Goal: Download file/media

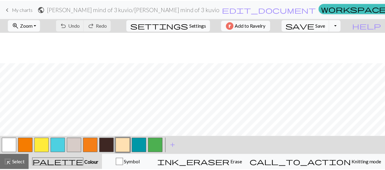
scroll to position [31, 0]
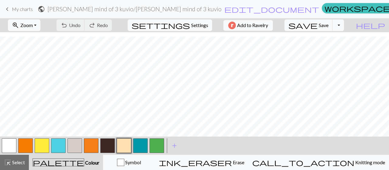
click at [23, 9] on span "My charts" at bounding box center [22, 9] width 21 height 6
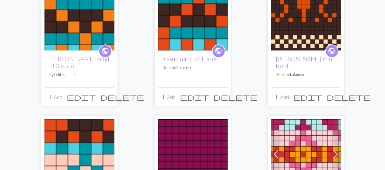
scroll to position [61, 0]
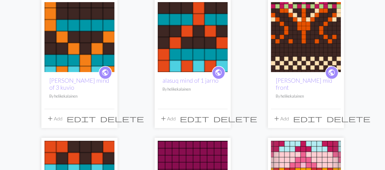
click at [191, 47] on img at bounding box center [193, 37] width 70 height 70
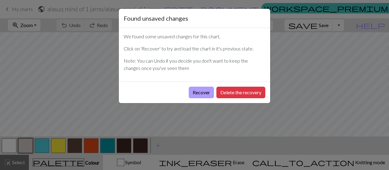
click at [197, 95] on button "Recover" at bounding box center [201, 93] width 25 height 12
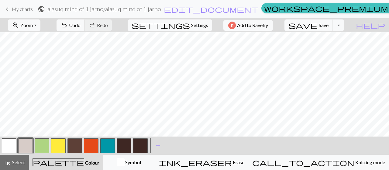
click at [40, 147] on button "button" at bounding box center [42, 145] width 15 height 15
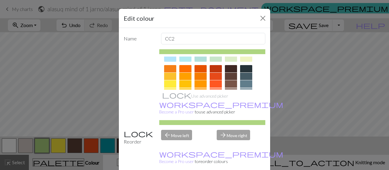
scroll to position [48, 0]
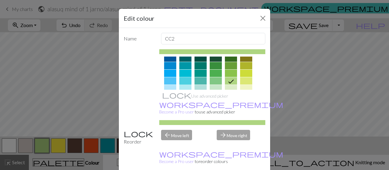
click at [183, 80] on div at bounding box center [185, 80] width 12 height 7
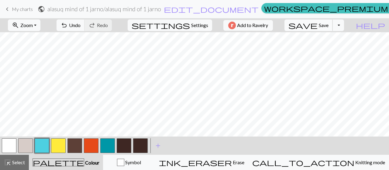
click at [329, 25] on span "Save" at bounding box center [324, 25] width 10 height 6
click at [344, 26] on button "Toggle Dropdown" at bounding box center [339, 25] width 12 height 12
click at [340, 49] on button "save_alt Download" at bounding box center [294, 48] width 100 height 10
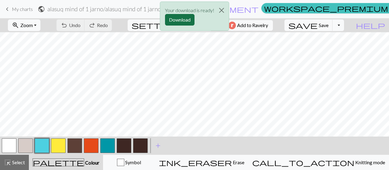
click at [187, 16] on button "Download" at bounding box center [179, 20] width 29 height 12
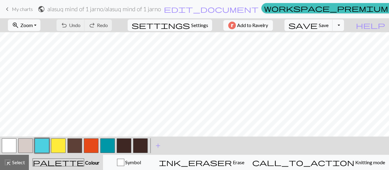
click at [24, 7] on span "My charts" at bounding box center [22, 9] width 21 height 6
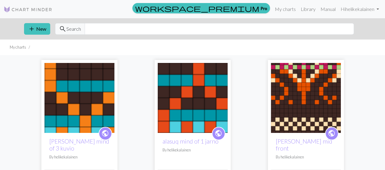
click at [179, 96] on img at bounding box center [193, 98] width 70 height 70
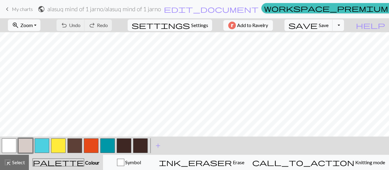
click at [19, 10] on span "My charts" at bounding box center [22, 9] width 21 height 6
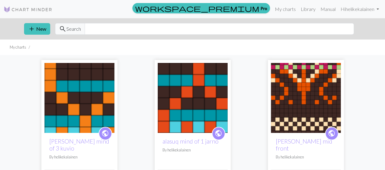
click at [74, 99] on img at bounding box center [79, 98] width 70 height 70
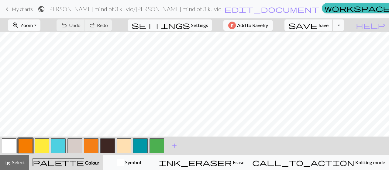
click at [329, 27] on span "Save" at bounding box center [324, 25] width 10 height 6
click at [344, 27] on button "Toggle Dropdown" at bounding box center [339, 25] width 12 height 12
click at [330, 49] on button "save_alt Download" at bounding box center [294, 48] width 100 height 10
click at [344, 26] on button "Toggle Dropdown" at bounding box center [339, 25] width 12 height 12
click at [327, 47] on button "save_alt Download" at bounding box center [294, 48] width 100 height 10
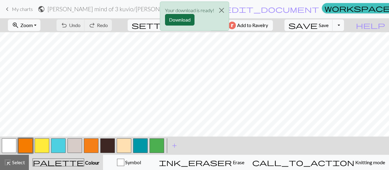
click at [178, 18] on button "Download" at bounding box center [179, 20] width 29 height 12
click at [21, 10] on div "Your download is ready! Download" at bounding box center [194, 18] width 389 height 36
click at [18, 9] on div "Your download is ready! Download" at bounding box center [194, 18] width 389 height 36
click at [223, 9] on button "Close" at bounding box center [221, 10] width 15 height 17
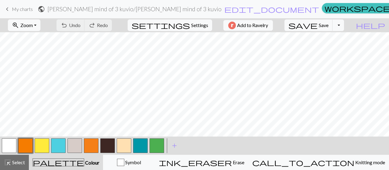
click at [21, 9] on span "My charts" at bounding box center [22, 9] width 21 height 6
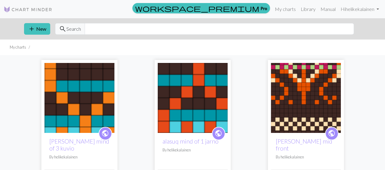
click at [279, 92] on img at bounding box center [306, 98] width 70 height 70
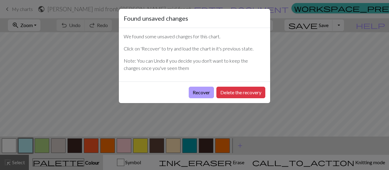
click at [194, 92] on button "Recover" at bounding box center [201, 93] width 25 height 12
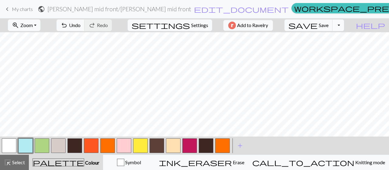
click at [344, 23] on button "Toggle Dropdown" at bounding box center [339, 25] width 12 height 12
click at [338, 46] on button "save_alt Download" at bounding box center [294, 48] width 100 height 10
click at [190, 147] on button "button" at bounding box center [189, 145] width 15 height 15
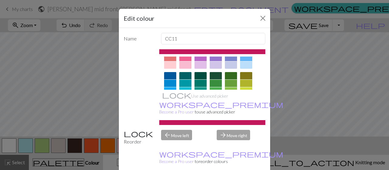
click at [180, 82] on div at bounding box center [185, 83] width 12 height 7
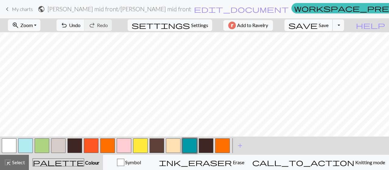
click at [329, 24] on span "Save" at bounding box center [324, 25] width 10 height 6
click at [344, 23] on button "Toggle Dropdown" at bounding box center [339, 25] width 12 height 12
click at [339, 47] on button "save_alt Download" at bounding box center [294, 48] width 100 height 10
click at [344, 25] on button "Toggle Dropdown" at bounding box center [339, 25] width 12 height 12
click at [339, 49] on button "save_alt Download" at bounding box center [294, 48] width 100 height 10
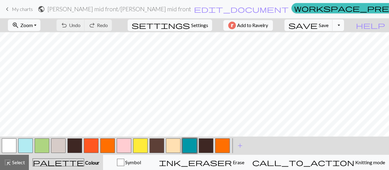
click at [344, 26] on button "Toggle Dropdown" at bounding box center [339, 25] width 12 height 12
click at [332, 51] on button "save_alt Download" at bounding box center [294, 48] width 100 height 10
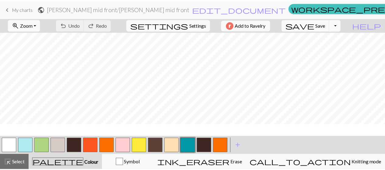
scroll to position [6, 0]
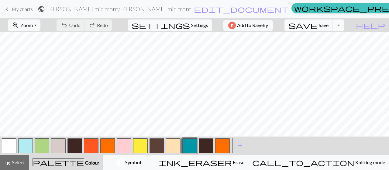
click at [344, 30] on button "Toggle Dropdown" at bounding box center [339, 25] width 12 height 12
click at [256, 49] on span "save_alt" at bounding box center [251, 48] width 7 height 9
click at [344, 24] on button "Toggle Dropdown" at bounding box center [339, 25] width 12 height 12
click at [331, 47] on button "save_alt Download" at bounding box center [294, 48] width 100 height 10
click at [344, 29] on button "Toggle Dropdown" at bounding box center [339, 25] width 12 height 12
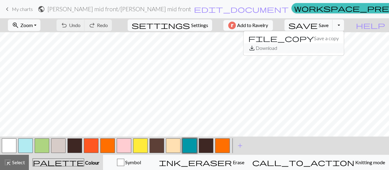
click at [341, 51] on button "save_alt Download" at bounding box center [294, 48] width 100 height 10
click at [344, 26] on button "Toggle Dropdown" at bounding box center [339, 25] width 12 height 12
click at [321, 48] on button "save_alt Download" at bounding box center [294, 48] width 100 height 10
click at [22, 12] on link "keyboard_arrow_left My charts" at bounding box center [18, 9] width 29 height 10
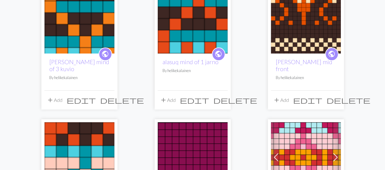
scroll to position [122, 0]
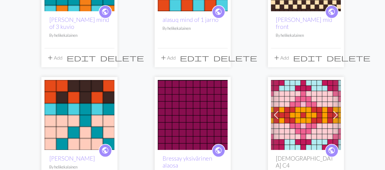
click at [83, 113] on img at bounding box center [79, 115] width 70 height 70
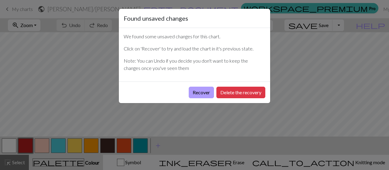
click at [203, 89] on button "Recover" at bounding box center [201, 93] width 25 height 12
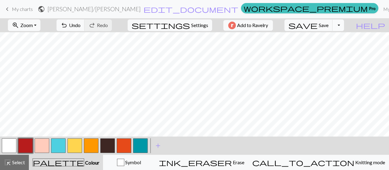
click at [344, 26] on button "Toggle Dropdown" at bounding box center [339, 25] width 12 height 12
click at [332, 48] on button "save_alt Download" at bounding box center [294, 48] width 100 height 10
click at [344, 29] on button "Toggle Dropdown" at bounding box center [339, 25] width 12 height 12
click at [327, 48] on button "save_alt Download" at bounding box center [294, 48] width 100 height 10
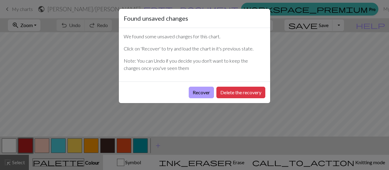
click at [195, 96] on button "Recover" at bounding box center [201, 93] width 25 height 12
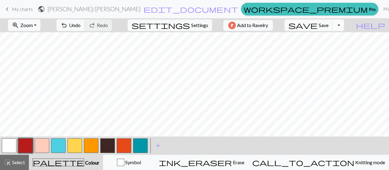
click at [344, 24] on button "Toggle Dropdown" at bounding box center [339, 25] width 12 height 12
click at [333, 48] on button "save_alt Download" at bounding box center [294, 48] width 100 height 10
click at [344, 23] on button "Toggle Dropdown" at bounding box center [339, 25] width 12 height 12
click at [256, 48] on span "save_alt" at bounding box center [251, 48] width 7 height 9
click at [191, 23] on span "Settings" at bounding box center [199, 25] width 17 height 7
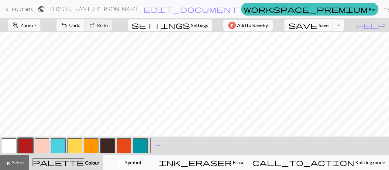
select select "aran"
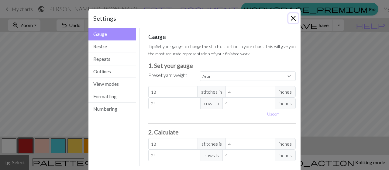
click at [289, 19] on button "Close" at bounding box center [294, 18] width 10 height 10
